Goal: Find specific page/section: Find specific page/section

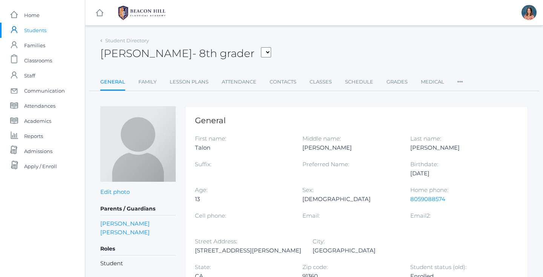
click at [37, 32] on span "Students" at bounding box center [35, 30] width 22 height 15
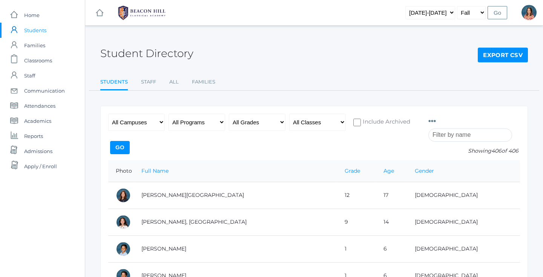
click at [455, 135] on input "search" at bounding box center [471, 134] width 84 height 13
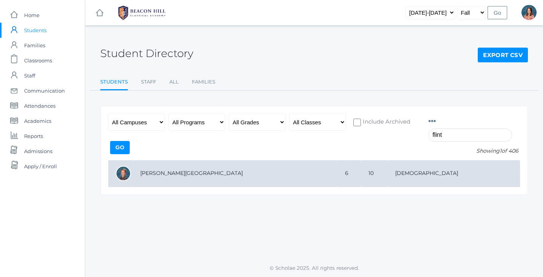
type input "flint"
click at [284, 175] on td "[PERSON_NAME][GEOGRAPHIC_DATA]" at bounding box center [235, 173] width 205 height 27
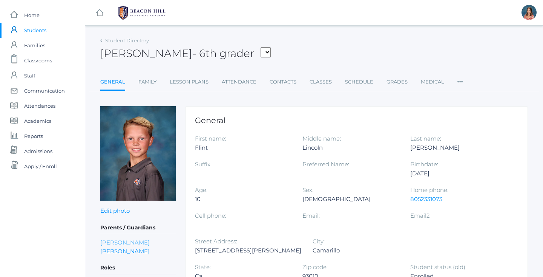
click at [116, 243] on link "Katie Lee" at bounding box center [124, 242] width 49 height 9
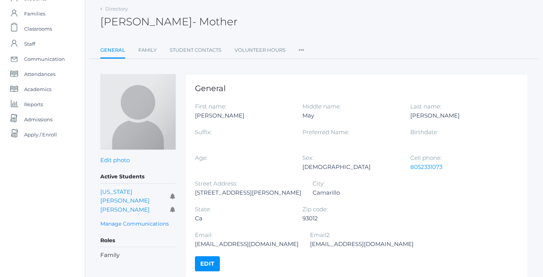
scroll to position [32, 0]
